Goal: Book appointment/travel/reservation

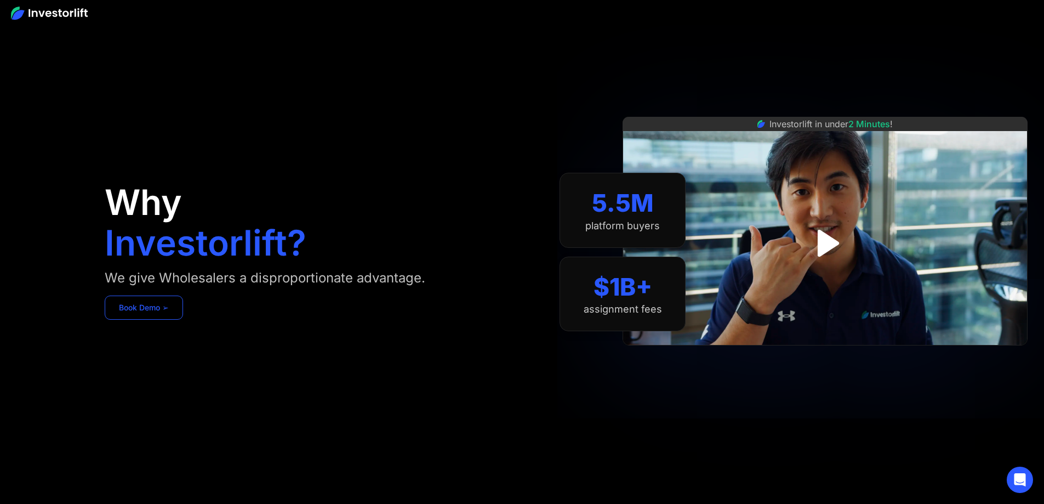
click at [183, 320] on link "Book Demo ➢" at bounding box center [144, 308] width 78 height 24
